Goal: Communication & Community: Answer question/provide support

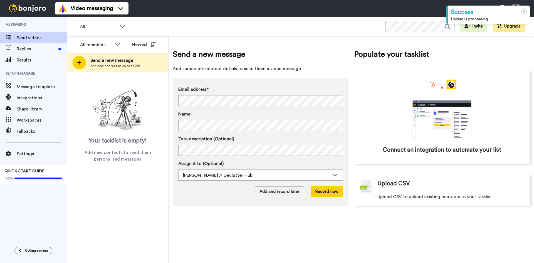
click at [78, 65] on icon at bounding box center [79, 62] width 4 height 5
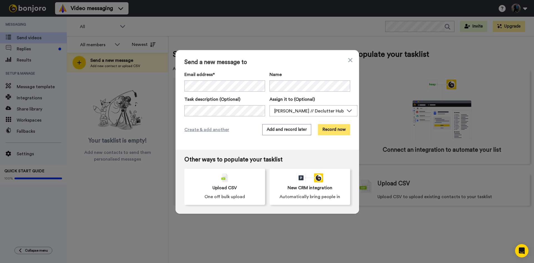
click at [333, 127] on button "Record now" at bounding box center [334, 129] width 32 height 11
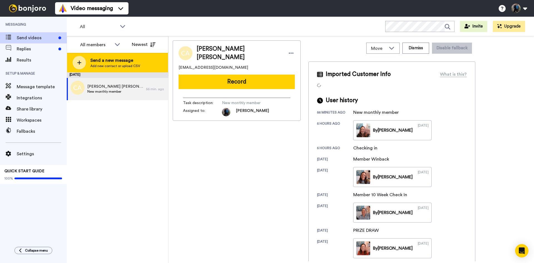
click at [80, 61] on icon at bounding box center [79, 62] width 4 height 5
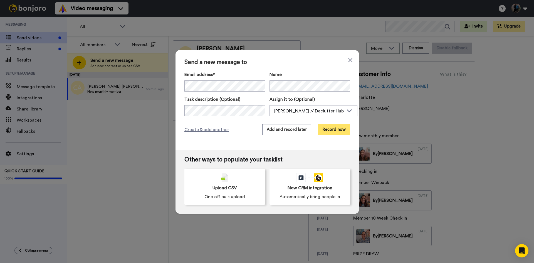
click at [336, 127] on button "Record now" at bounding box center [334, 129] width 32 height 11
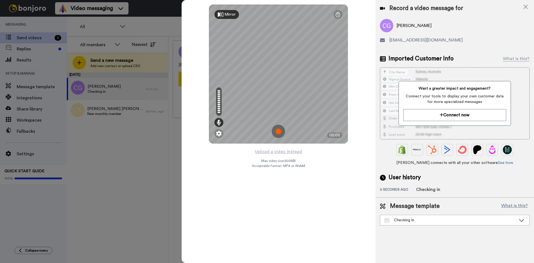
click at [280, 129] on img at bounding box center [278, 131] width 13 height 13
click at [280, 130] on img at bounding box center [278, 131] width 13 height 13
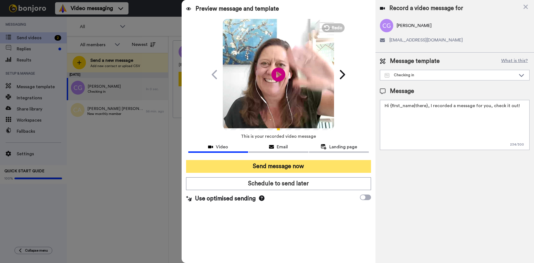
click at [274, 164] on button "Send message now" at bounding box center [278, 166] width 185 height 13
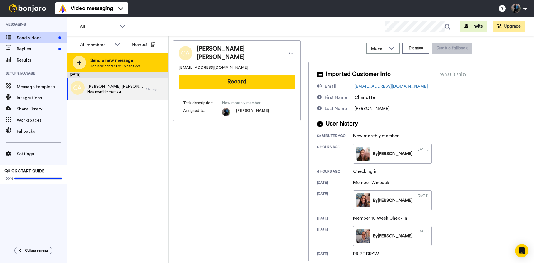
click at [78, 62] on icon at bounding box center [79, 62] width 4 height 5
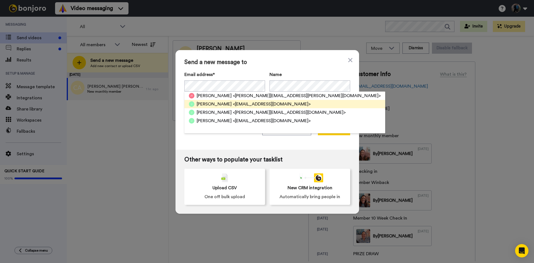
click at [209, 102] on span "Josephine Wing" at bounding box center [214, 104] width 35 height 7
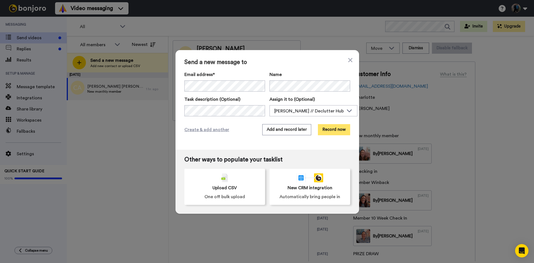
click at [327, 128] on button "Record now" at bounding box center [334, 129] width 32 height 11
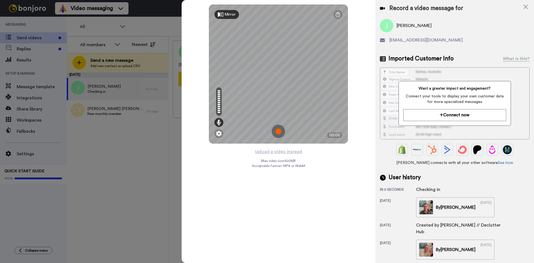
click at [278, 130] on img at bounding box center [278, 131] width 13 height 13
click at [279, 130] on img at bounding box center [278, 131] width 13 height 13
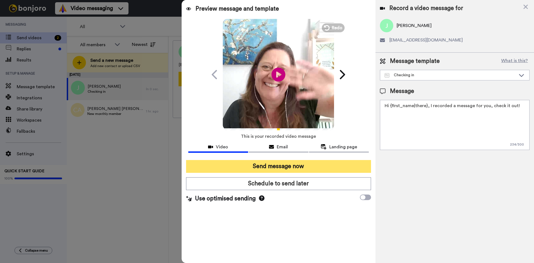
click at [267, 165] on button "Send message now" at bounding box center [278, 166] width 185 height 13
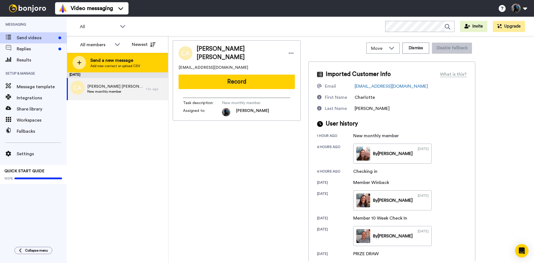
click at [79, 62] on icon at bounding box center [79, 63] width 4 height 4
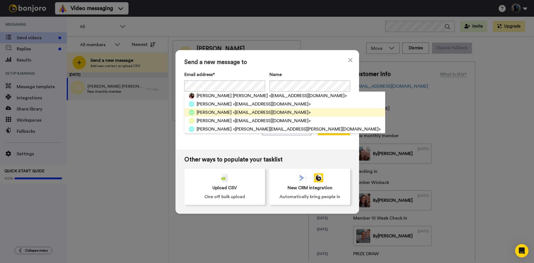
click at [211, 109] on span "Nancy Murray" at bounding box center [214, 112] width 35 height 7
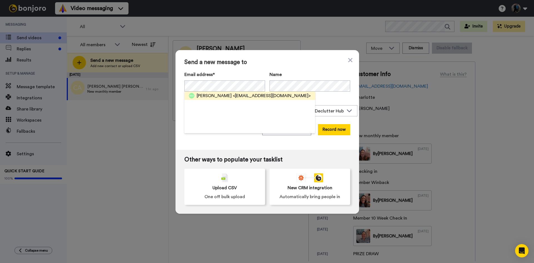
click at [261, 93] on span "<nancy_murray@att.net>" at bounding box center [272, 95] width 78 height 7
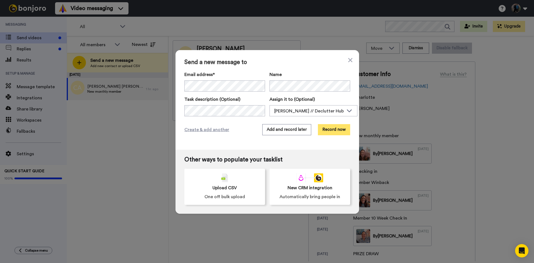
click at [334, 130] on button "Record now" at bounding box center [334, 129] width 32 height 11
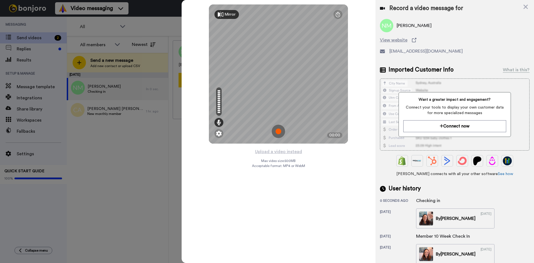
click at [279, 130] on img at bounding box center [278, 131] width 13 height 13
click at [281, 131] on img at bounding box center [278, 131] width 13 height 13
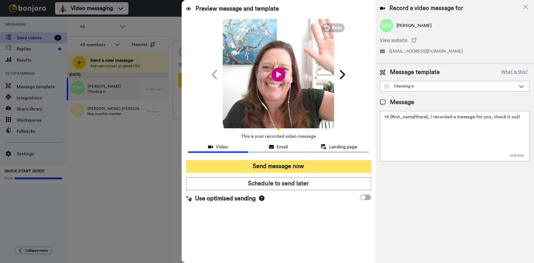
click at [271, 165] on button "Send message now" at bounding box center [278, 166] width 185 height 13
